Goal: Task Accomplishment & Management: Use online tool/utility

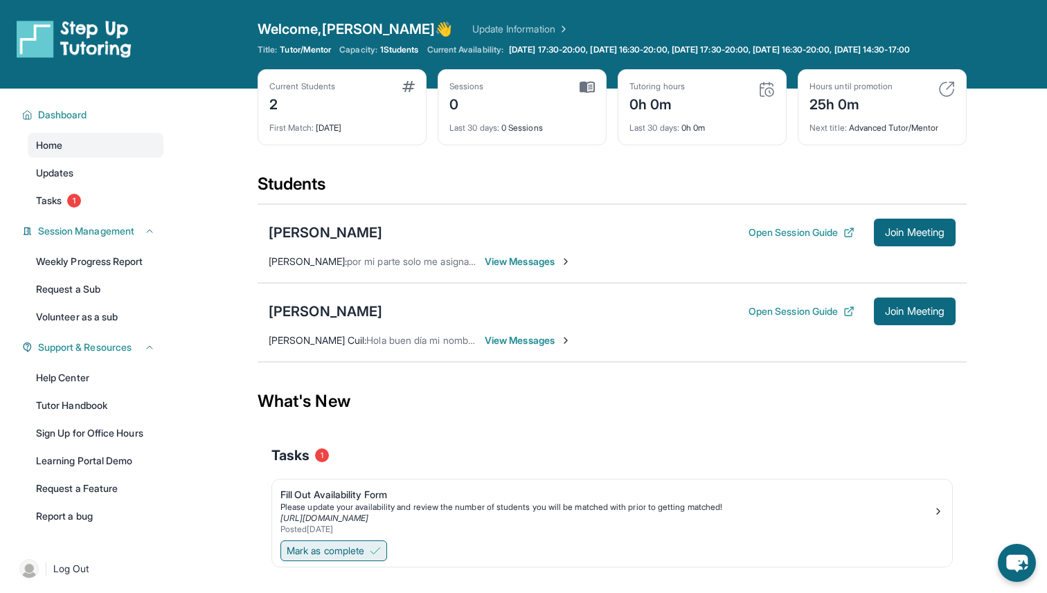
click at [351, 561] on button "Mark as complete" at bounding box center [333, 551] width 107 height 21
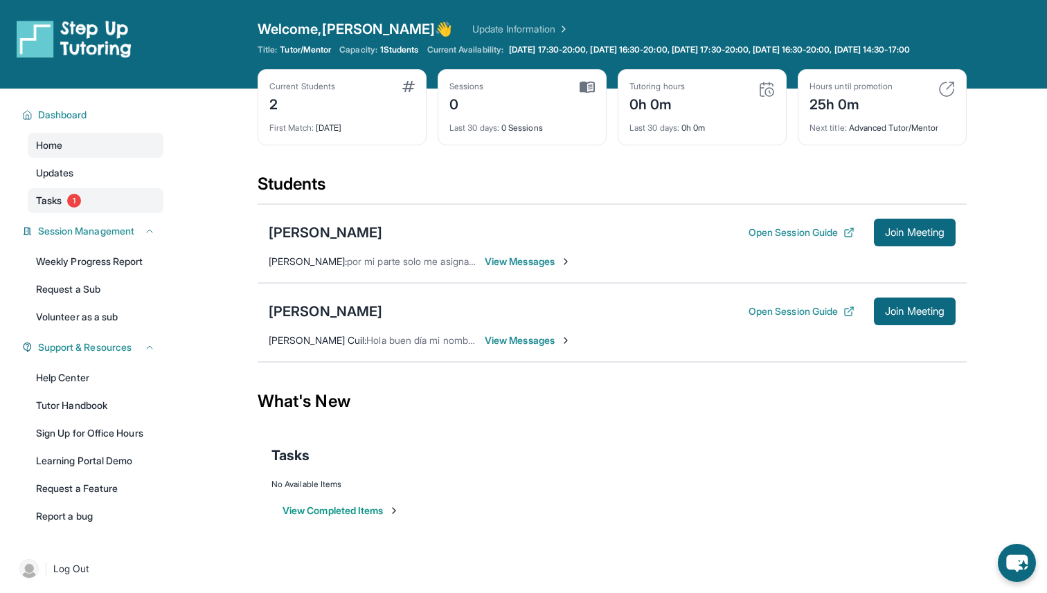
click at [69, 208] on span "1" at bounding box center [74, 201] width 14 height 14
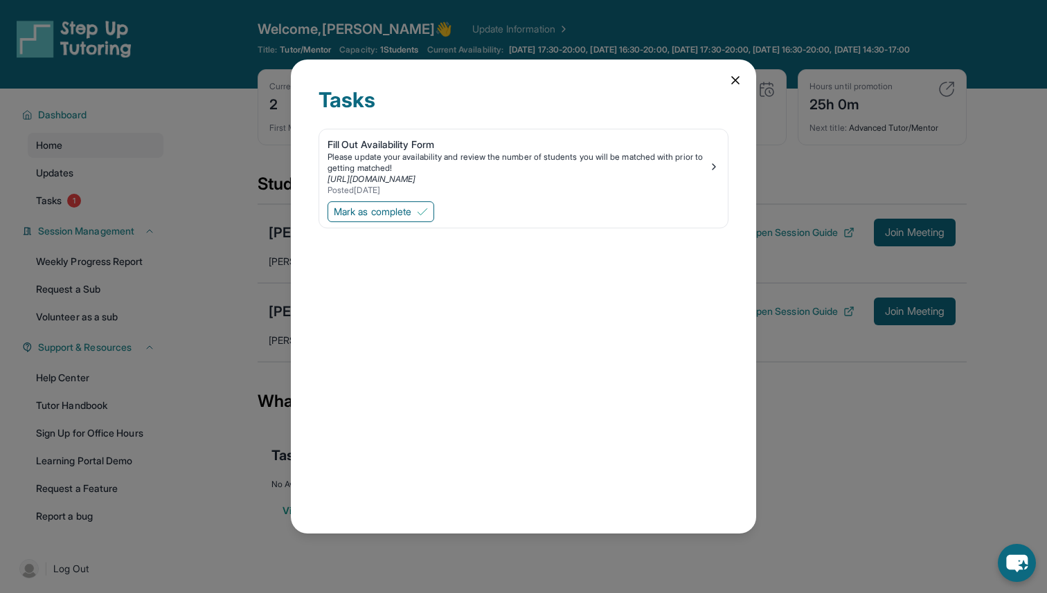
click at [728, 82] on icon at bounding box center [735, 80] width 14 height 14
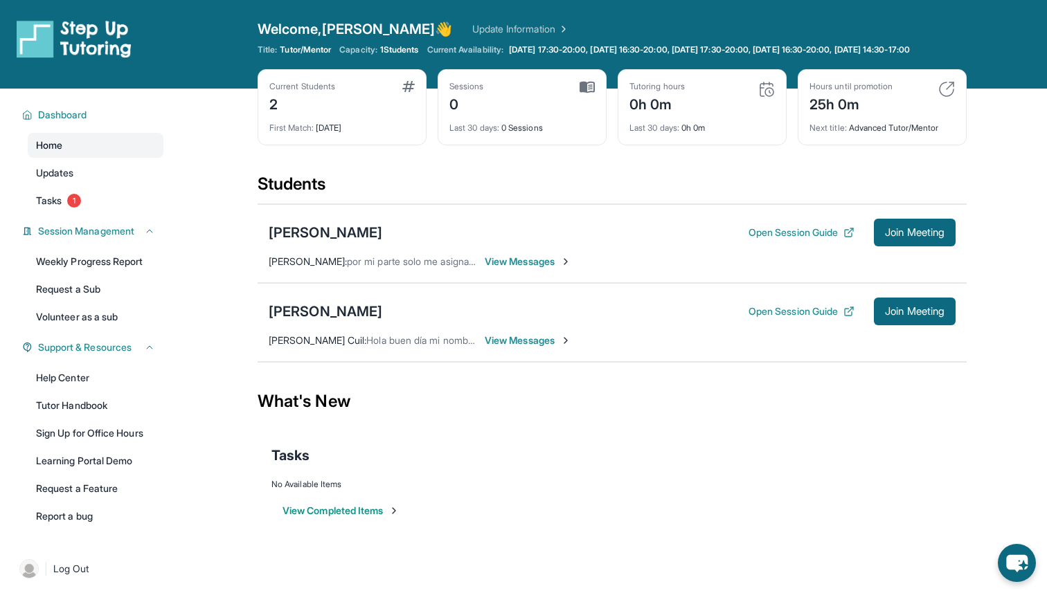
click at [48, 152] on span "Home" at bounding box center [49, 145] width 26 height 14
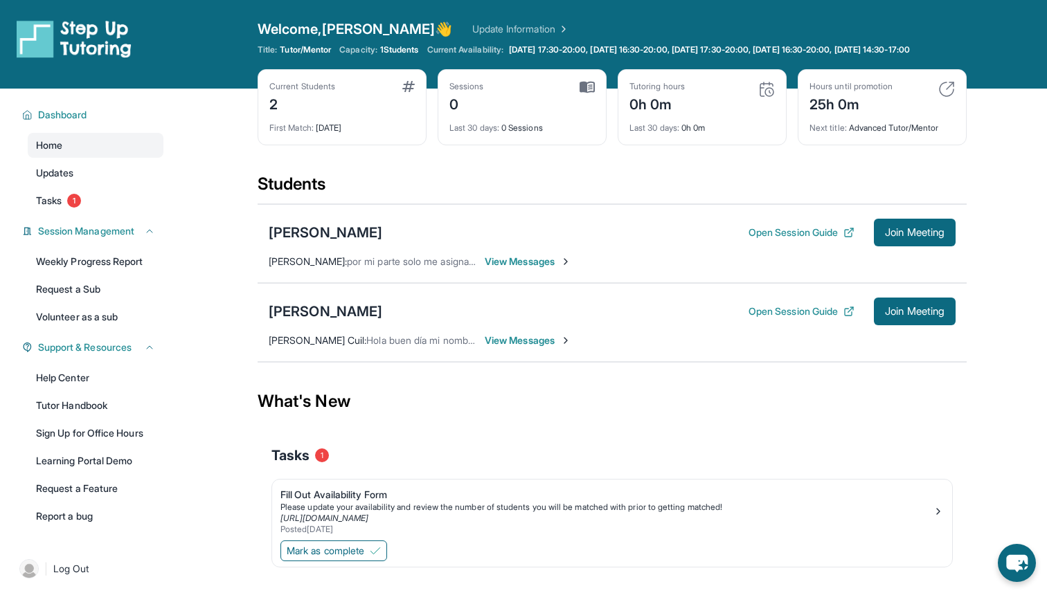
click at [540, 347] on span "View Messages" at bounding box center [528, 341] width 87 height 14
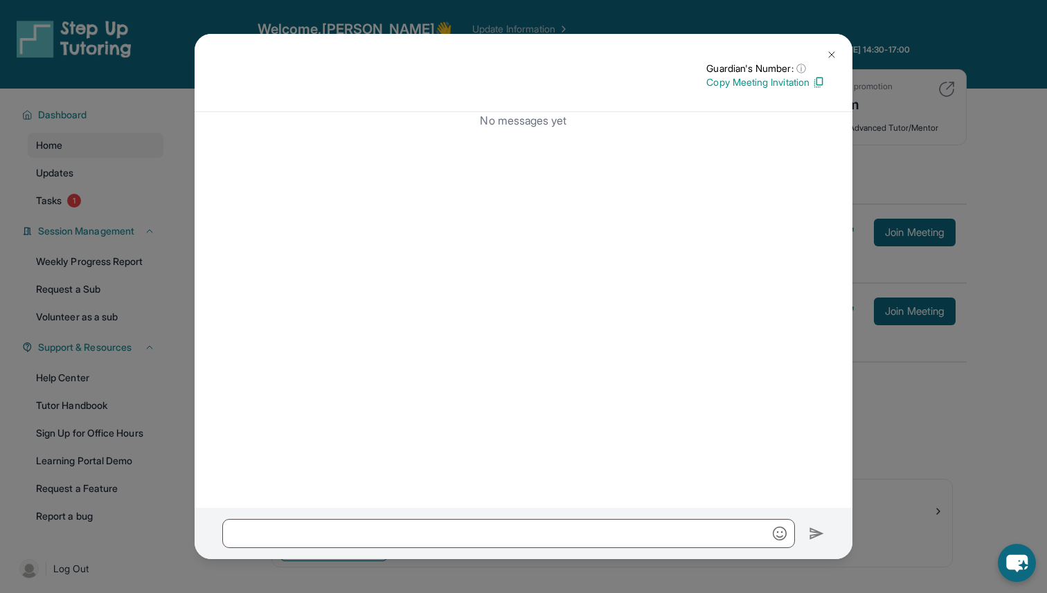
click at [404, 429] on div "No messages yet" at bounding box center [524, 310] width 658 height 397
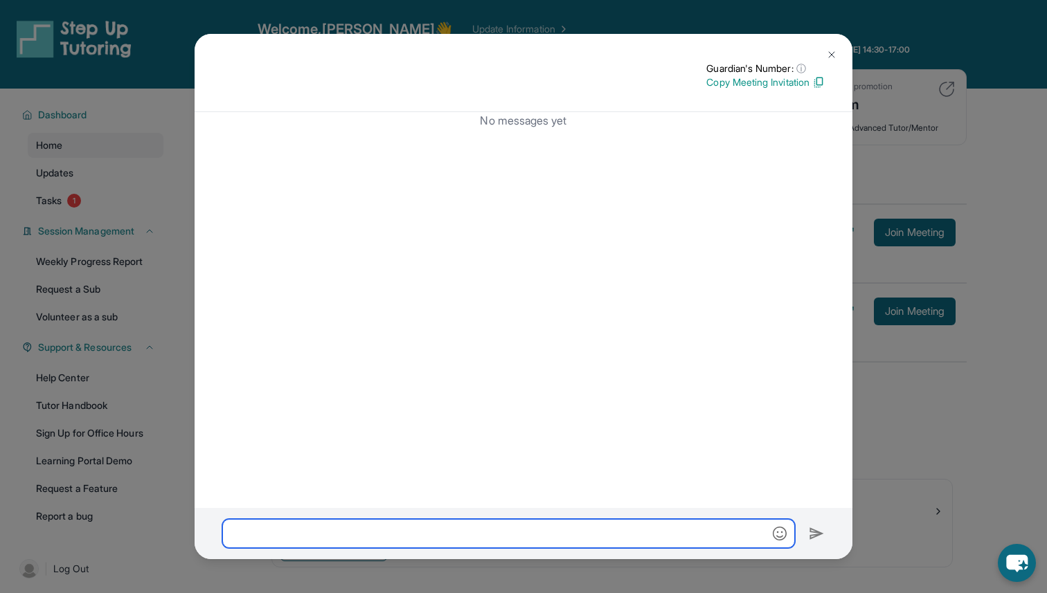
click at [457, 542] on input "text" at bounding box center [508, 533] width 572 height 29
